Goal: Task Accomplishment & Management: Complete application form

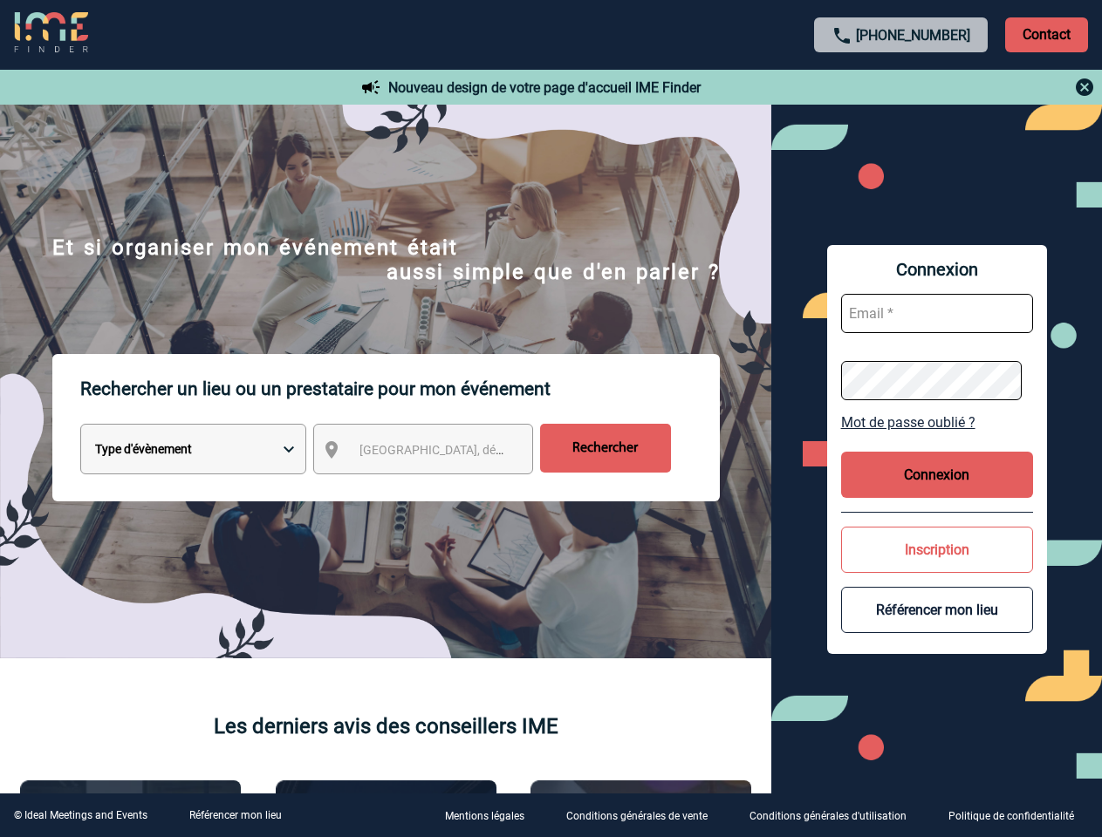
click at [550, 419] on p "Rechercher un lieu ou un prestataire pour mon événement" at bounding box center [399, 389] width 639 height 70
click at [1046, 34] on p "Contact" at bounding box center [1046, 34] width 83 height 35
click at [901, 87] on div at bounding box center [901, 87] width 388 height 21
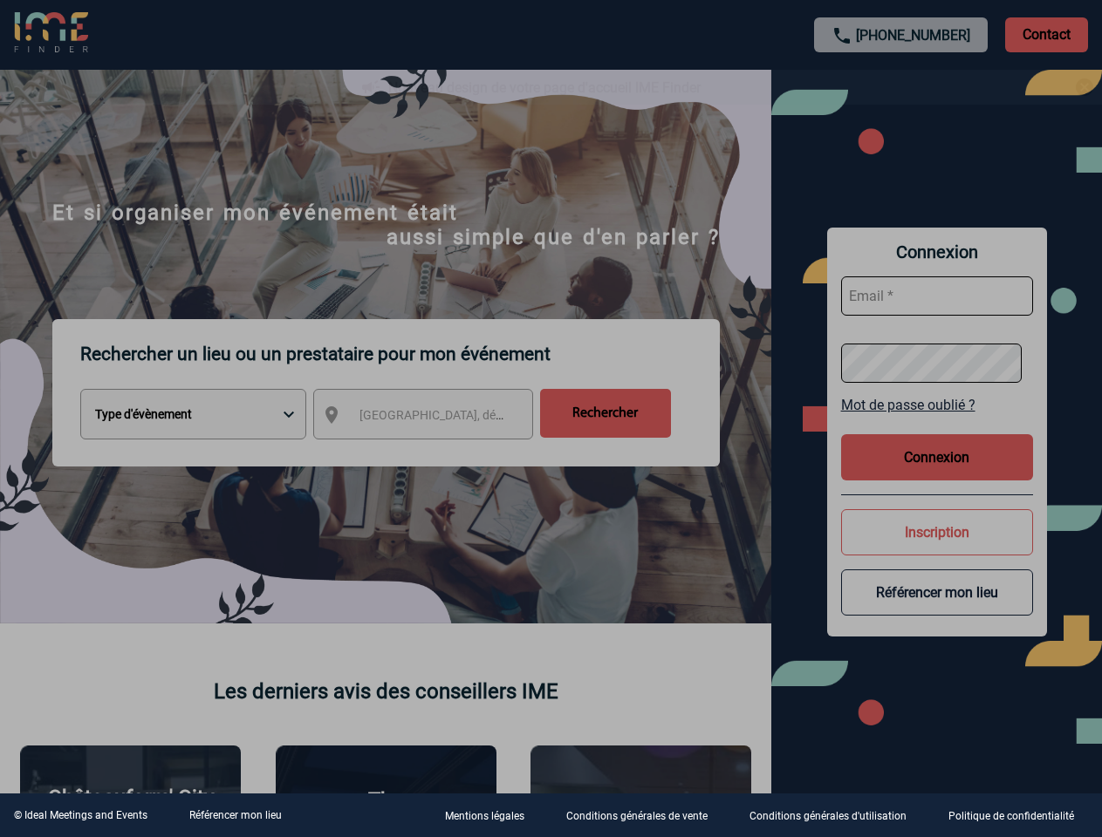
click at [439, 453] on div at bounding box center [551, 418] width 1102 height 837
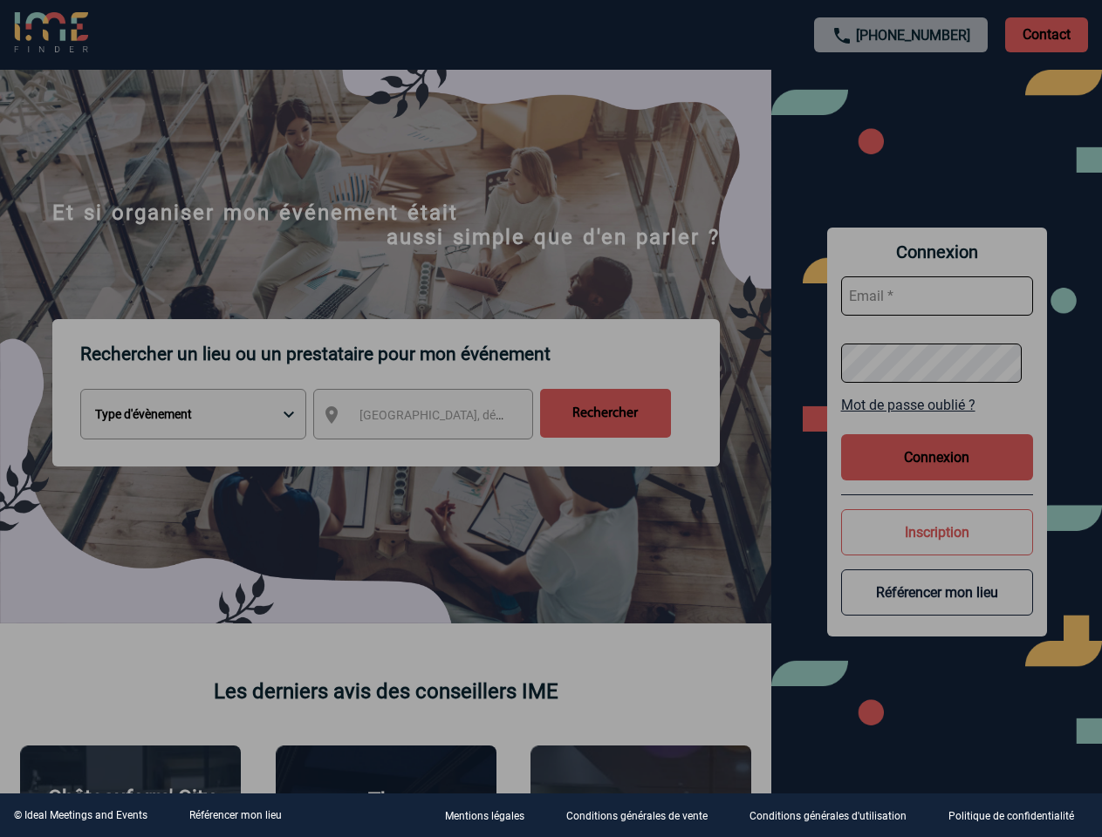
click at [937, 422] on div at bounding box center [551, 418] width 1102 height 837
click at [937, 475] on div at bounding box center [551, 418] width 1102 height 837
click at [937, 550] on div at bounding box center [551, 418] width 1102 height 837
click at [937, 610] on div at bounding box center [551, 418] width 1102 height 837
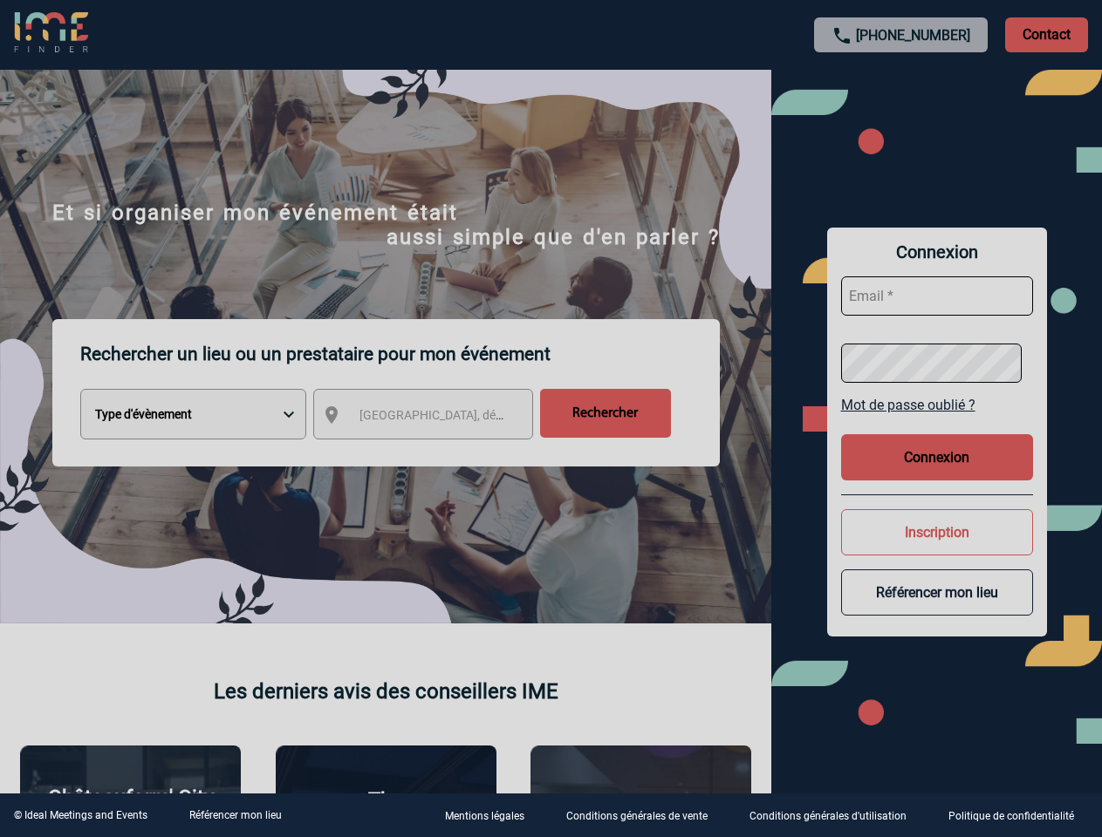
click at [235, 816] on link "Référencer mon lieu" at bounding box center [235, 815] width 92 height 12
